Goal: Task Accomplishment & Management: Use online tool/utility

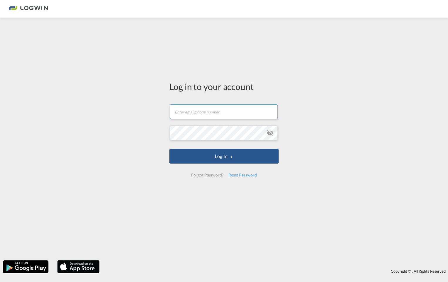
click at [198, 114] on input "text" at bounding box center [224, 112] width 108 height 15
type input "[EMAIL_ADDRESS][PERSON_NAME][DOMAIN_NAME]"
click at [169, 149] on button "Log In" at bounding box center [223, 156] width 109 height 15
